Goal: Task Accomplishment & Management: Manage account settings

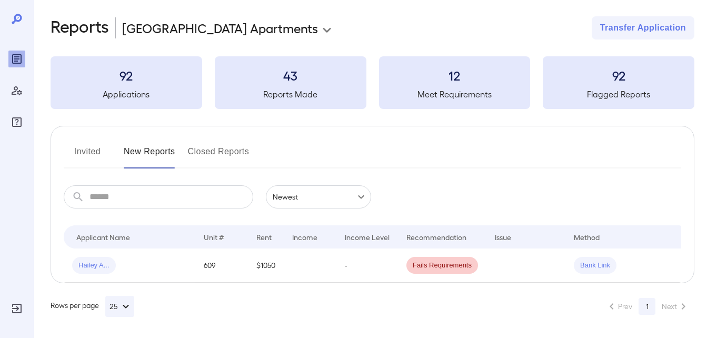
scroll to position [13, 0]
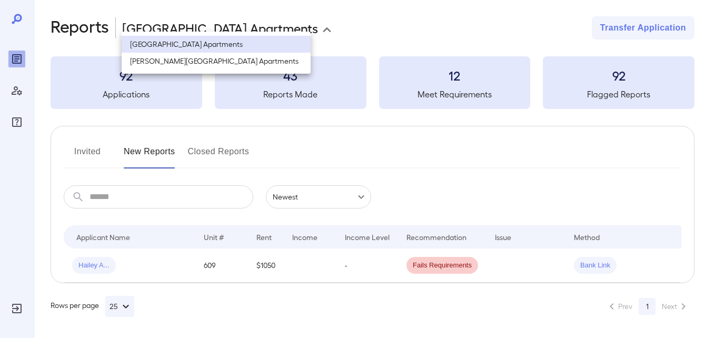
click at [299, 19] on body "**********" at bounding box center [357, 164] width 715 height 338
click at [253, 64] on li "[PERSON_NAME][GEOGRAPHIC_DATA] Apartments" at bounding box center [216, 61] width 189 height 17
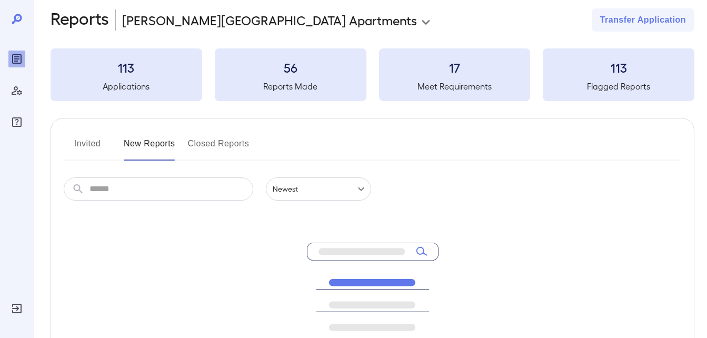
click at [99, 147] on button "Invited" at bounding box center [87, 147] width 47 height 25
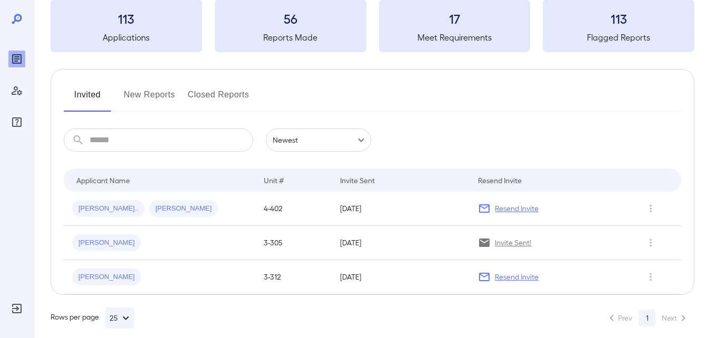
scroll to position [73, 0]
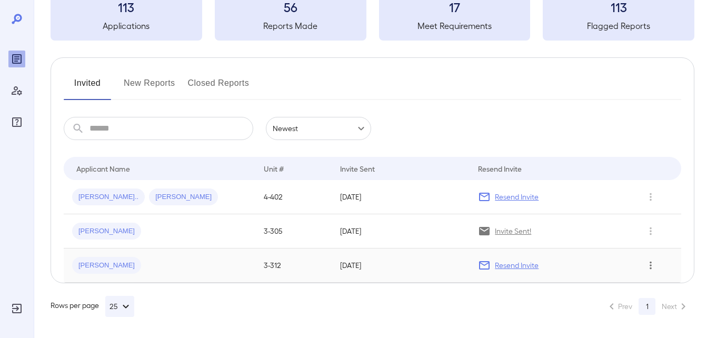
click at [650, 264] on icon "Row Actions" at bounding box center [651, 265] width 12 height 13
click at [632, 308] on li "Remove Application" at bounding box center [665, 303] width 83 height 17
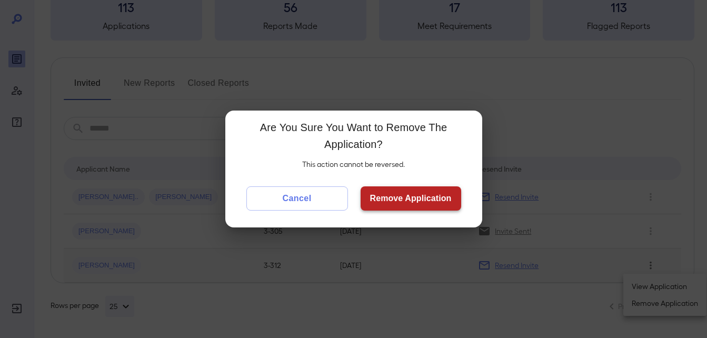
click at [401, 203] on button "Remove Application" at bounding box center [411, 198] width 101 height 24
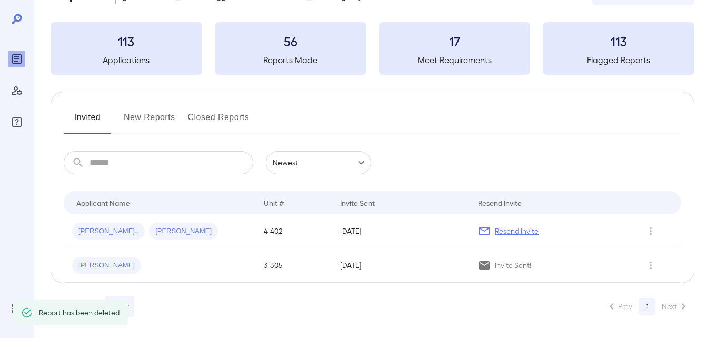
scroll to position [39, 0]
click at [153, 115] on button "New Reports" at bounding box center [150, 121] width 52 height 25
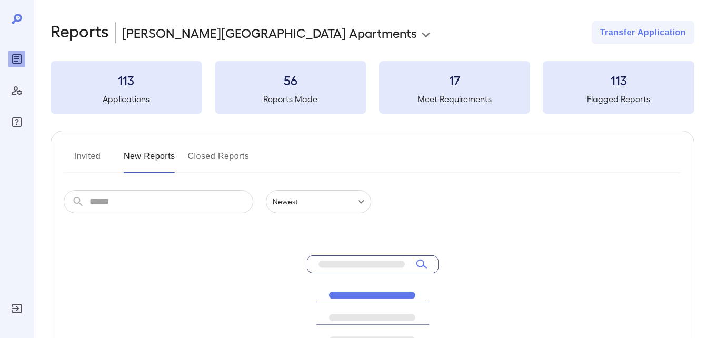
click at [245, 159] on button "Closed Reports" at bounding box center [219, 160] width 62 height 25
drag, startPoint x: 247, startPoint y: 44, endPoint x: 252, endPoint y: 51, distance: 9.4
click at [252, 51] on div "**********" at bounding box center [373, 251] width 644 height 461
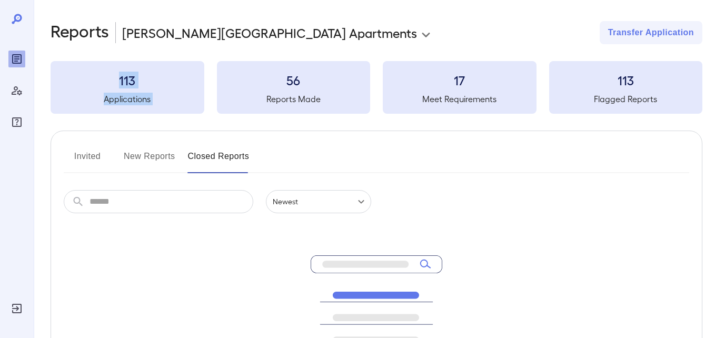
click at [253, 34] on body "**********" at bounding box center [357, 169] width 715 height 338
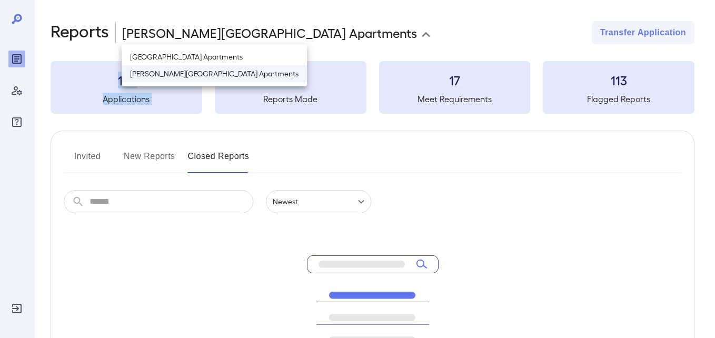
click at [236, 53] on li "[GEOGRAPHIC_DATA] Apartments" at bounding box center [214, 56] width 185 height 17
type input "**********"
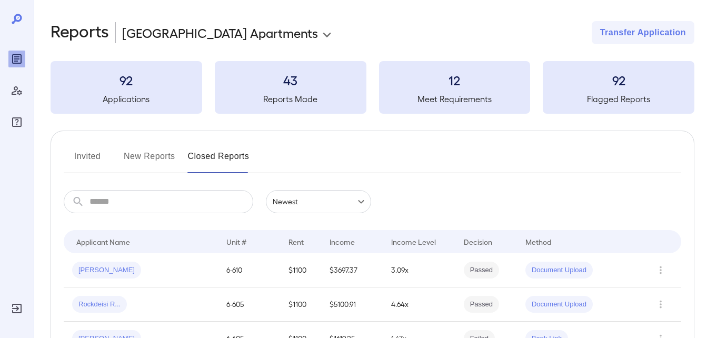
drag, startPoint x: 381, startPoint y: 149, endPoint x: 121, endPoint y: 182, distance: 262.8
click at [377, 149] on div "Invited New Reports Closed Reports" at bounding box center [373, 160] width 618 height 25
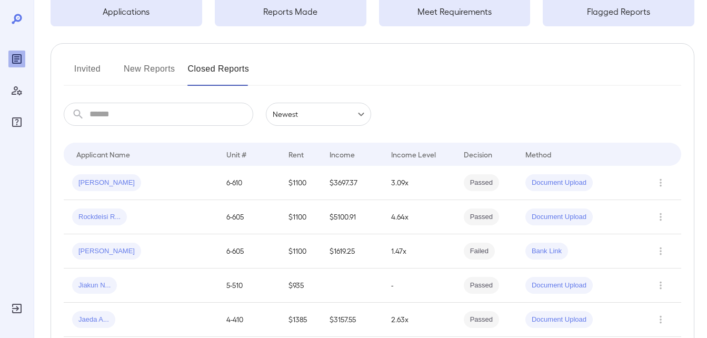
scroll to position [105, 0]
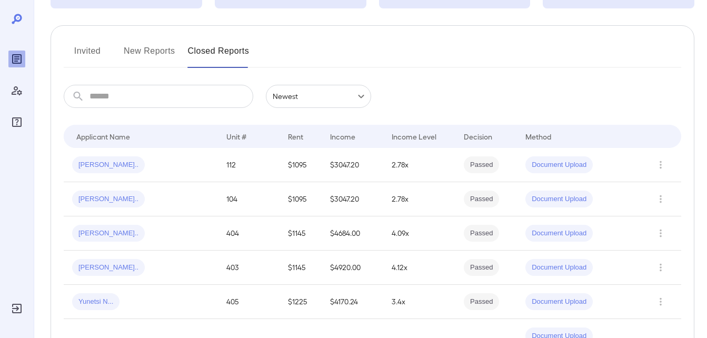
click at [155, 51] on button "New Reports" at bounding box center [150, 55] width 52 height 25
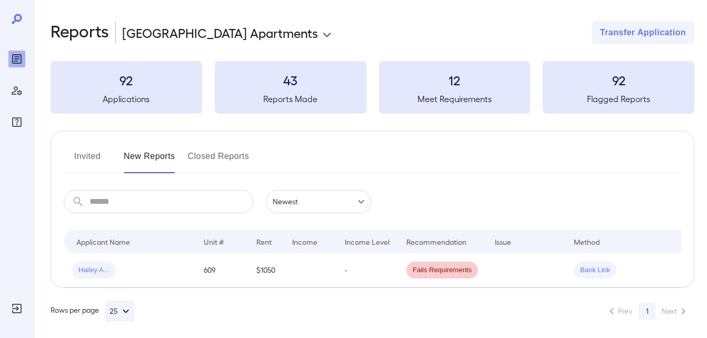
click at [73, 165] on button "Invited" at bounding box center [87, 160] width 47 height 25
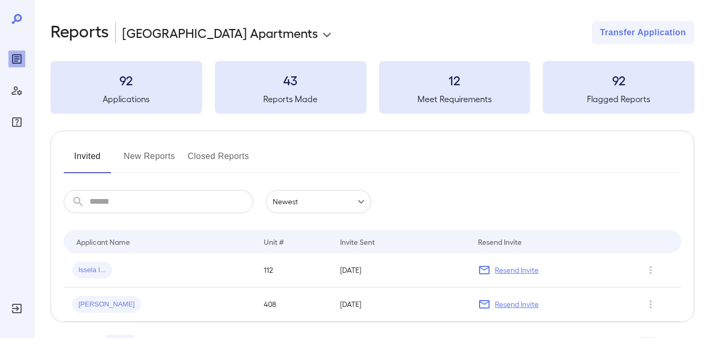
scroll to position [39, 0]
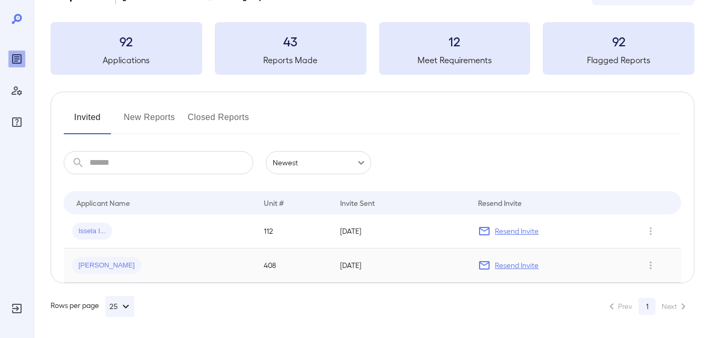
click at [143, 255] on td "[PERSON_NAME]" at bounding box center [160, 266] width 192 height 34
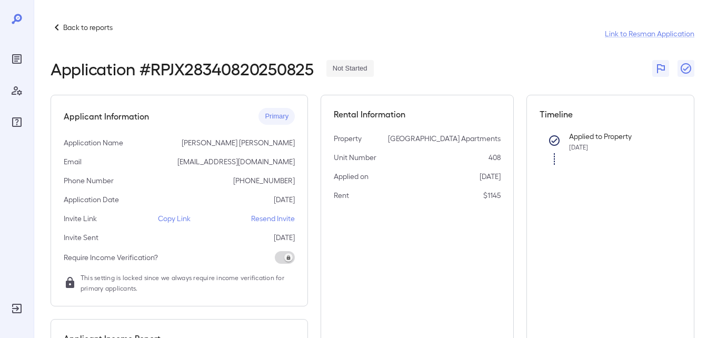
click at [143, 255] on p "Require Income Verification?" at bounding box center [111, 257] width 94 height 11
